Goal: Ask a question

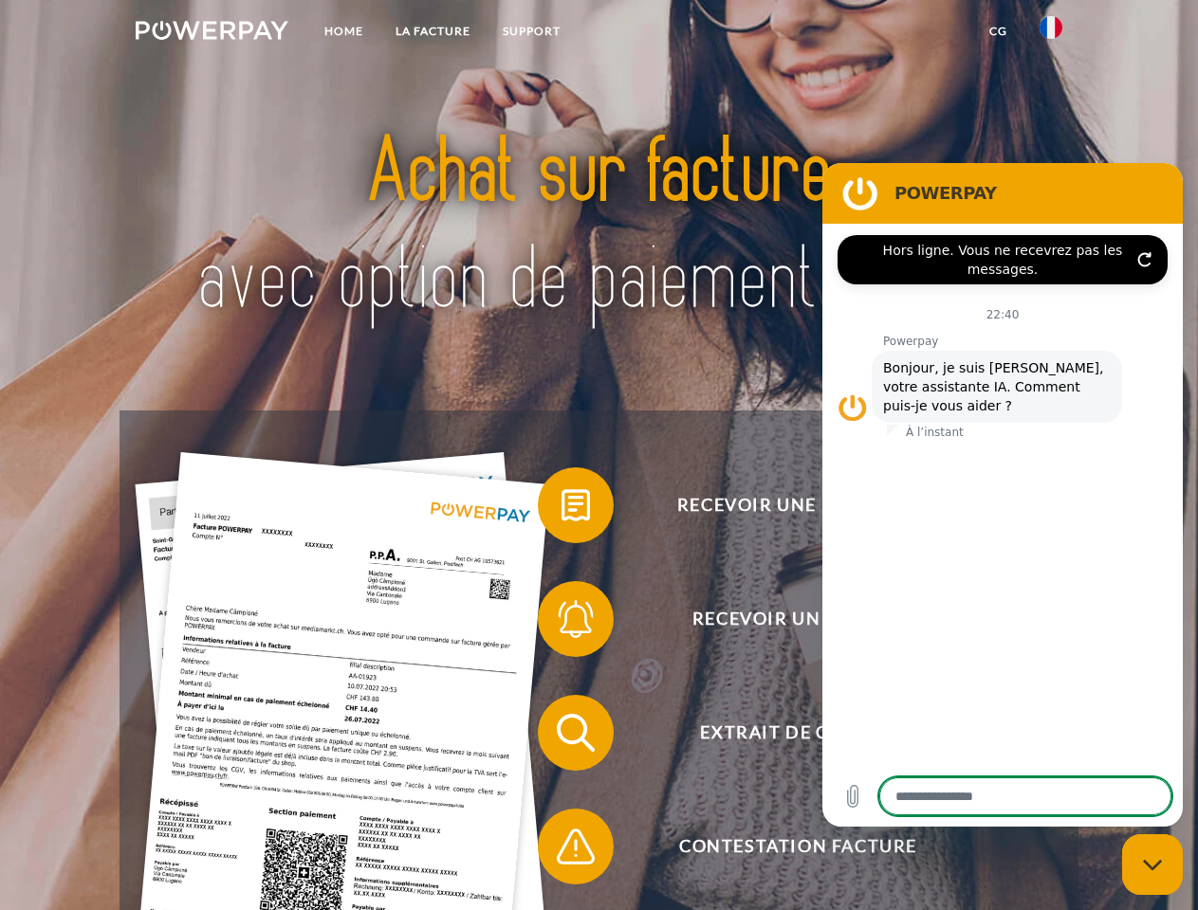
click at [211, 33] on img at bounding box center [212, 30] width 153 height 19
click at [1051, 33] on img at bounding box center [1050, 27] width 23 height 23
click at [998, 31] on link "CG" at bounding box center [998, 31] width 50 height 34
click at [561, 509] on span at bounding box center [547, 505] width 95 height 95
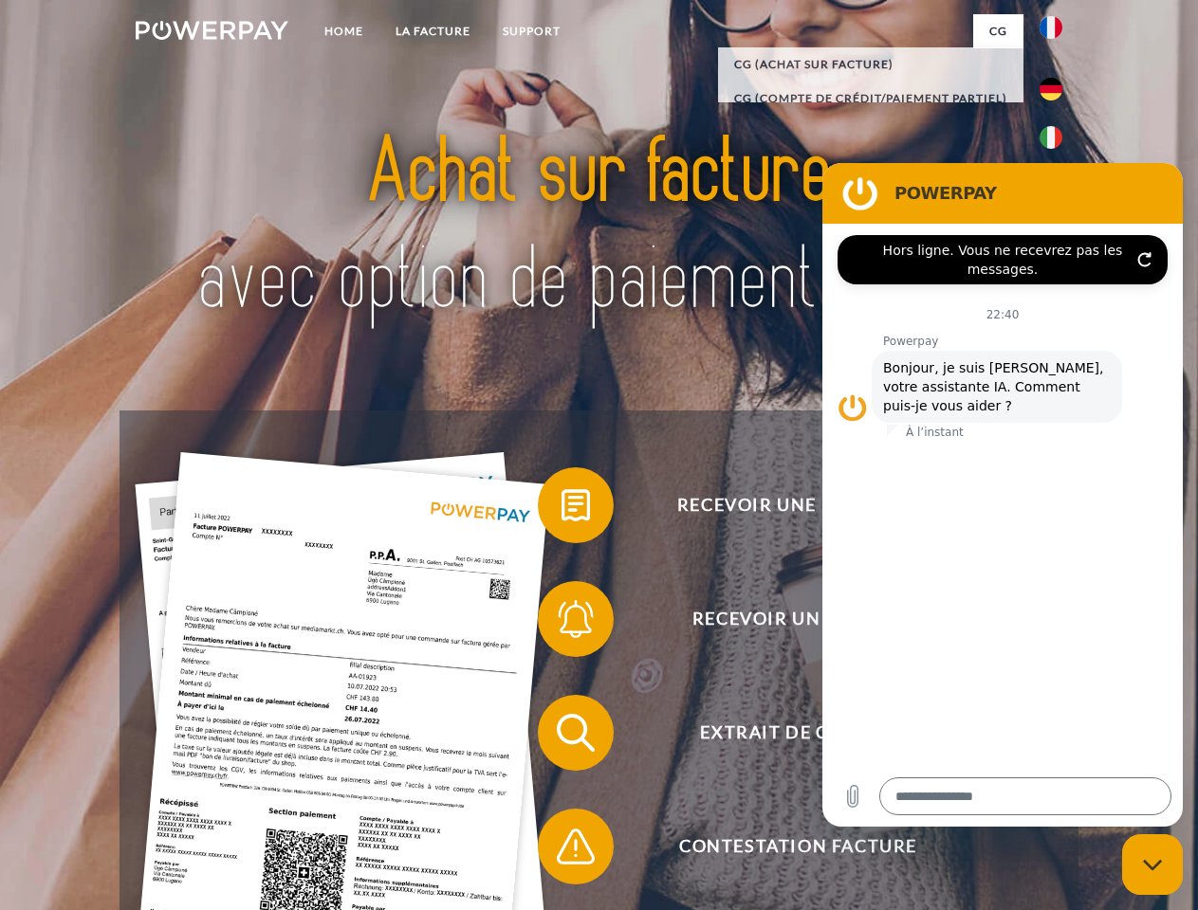
click at [561, 623] on span at bounding box center [547, 619] width 95 height 95
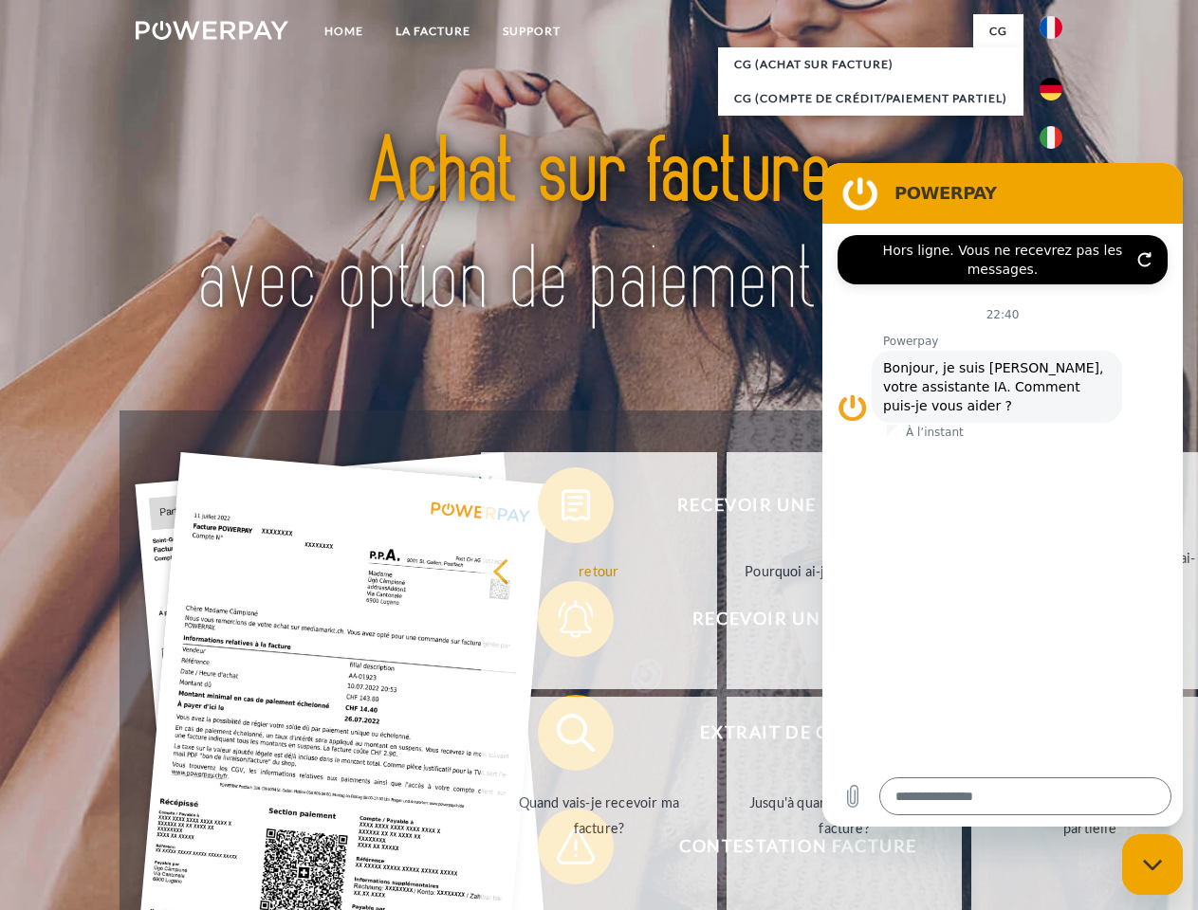
click at [726, 737] on link "Jusqu'à quand dois-je payer ma facture?" at bounding box center [844, 815] width 236 height 237
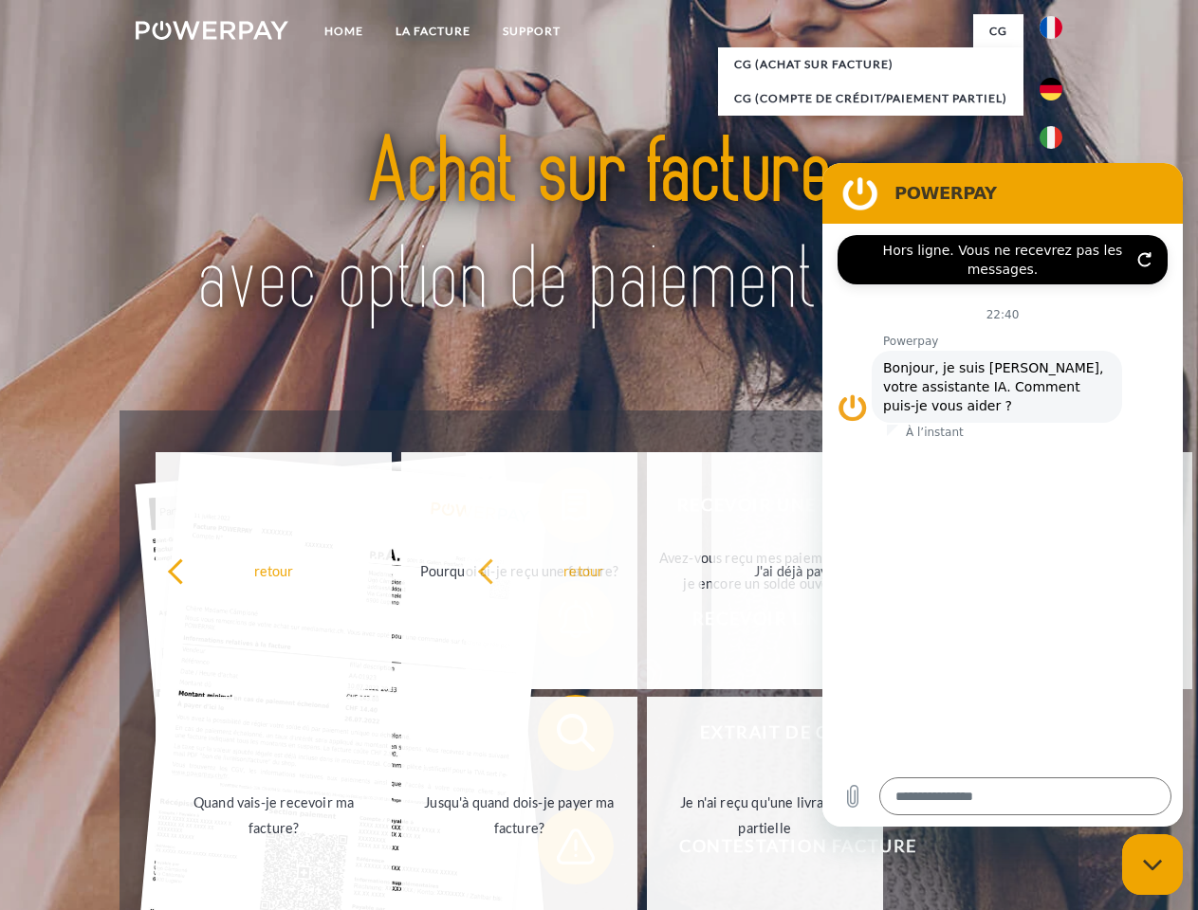
click at [561, 851] on span at bounding box center [547, 846] width 95 height 95
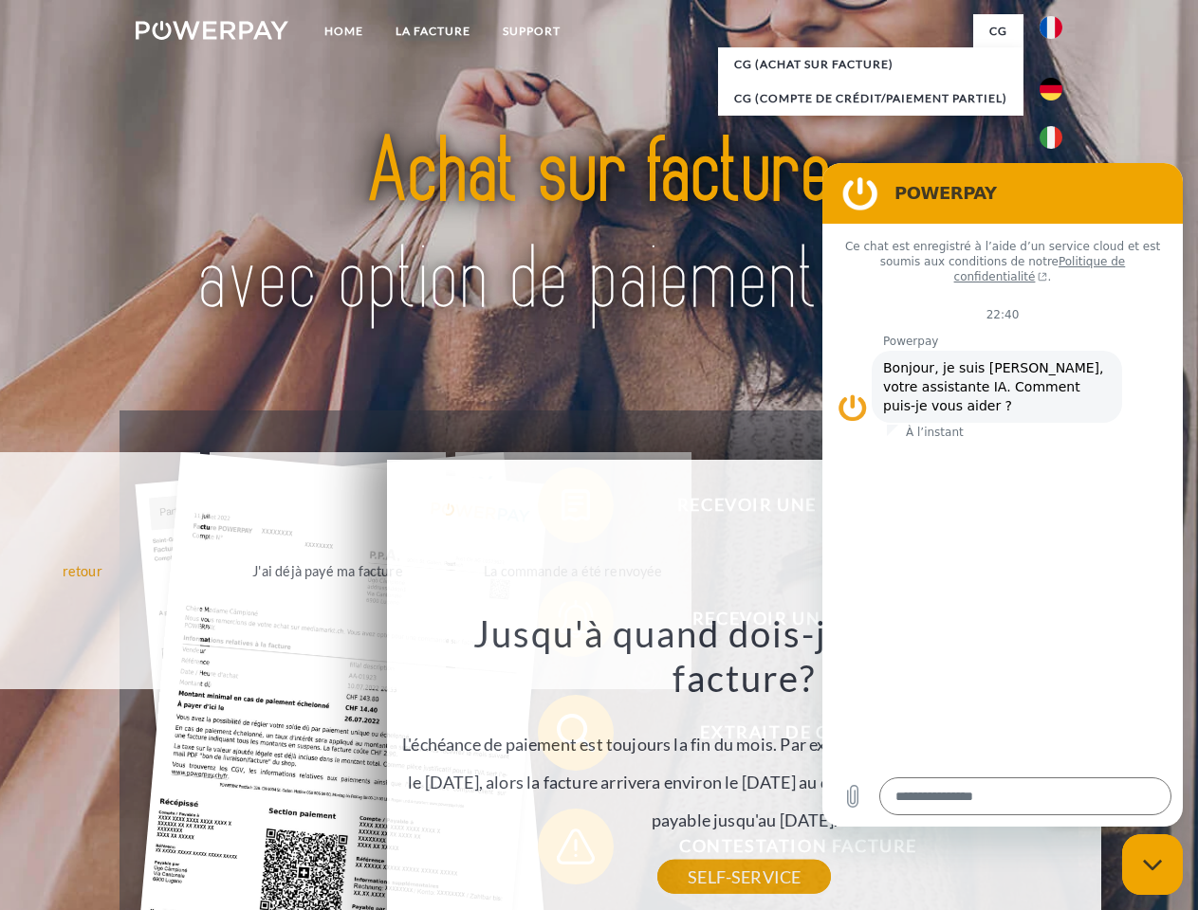
click at [1152, 865] on icon "Fermer la fenêtre de messagerie" at bounding box center [1153, 865] width 20 height 12
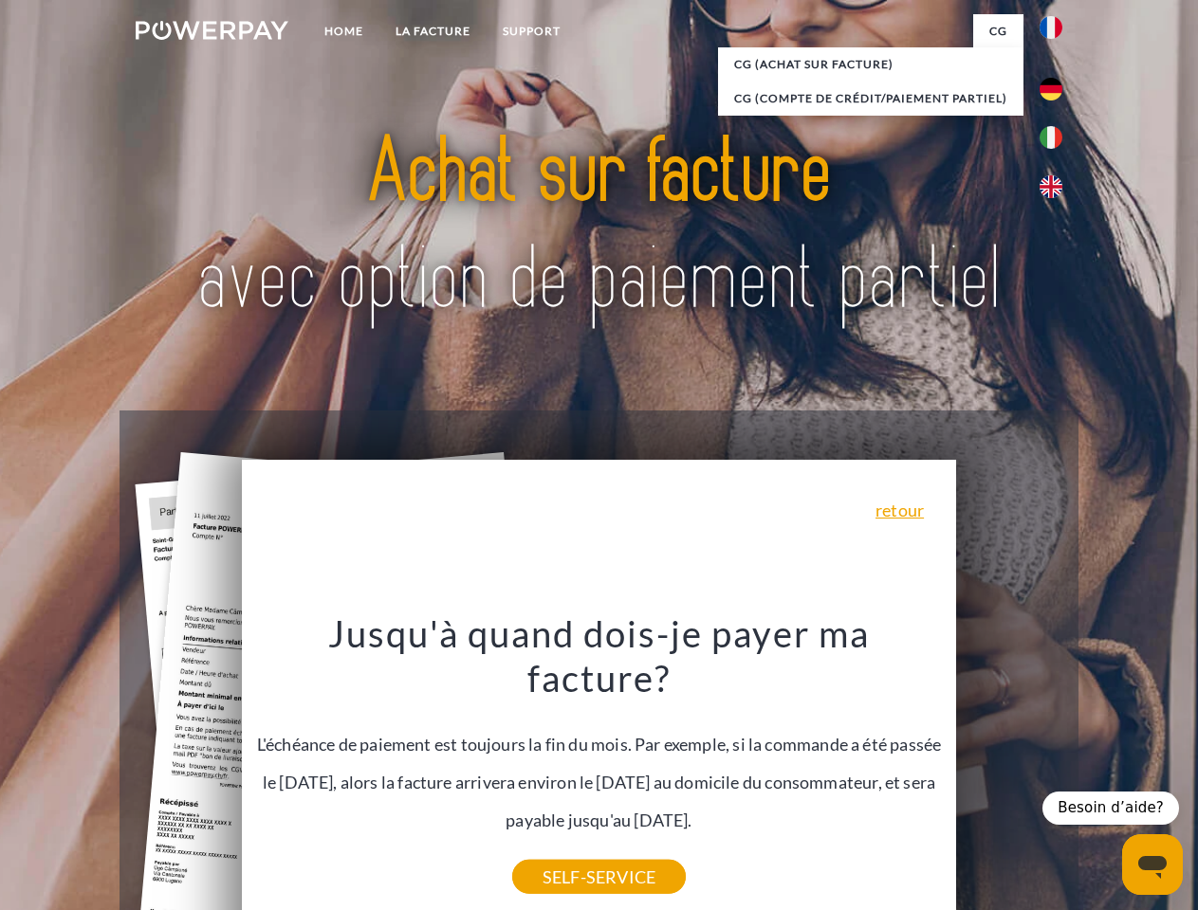
type textarea "*"
